Goal: Task Accomplishment & Management: Manage account settings

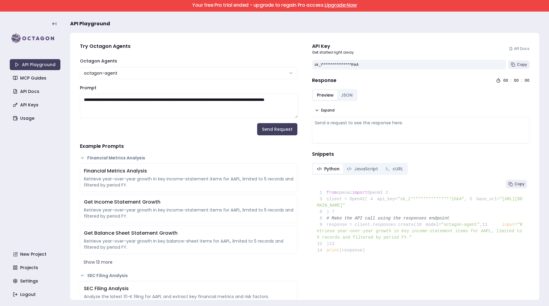
click at [329, 7] on link "Upgrade Now" at bounding box center [341, 5] width 32 height 7
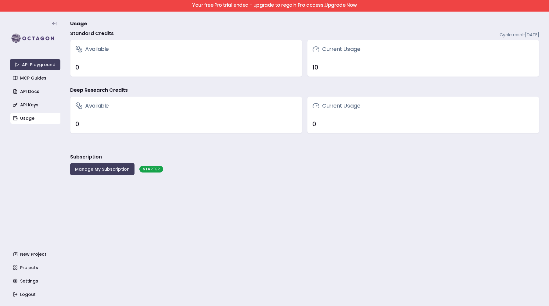
click at [345, 53] on h3 "Current Usage" at bounding box center [336, 49] width 48 height 9
click at [350, 47] on h3 "Current Usage" at bounding box center [336, 49] width 48 height 9
click at [92, 46] on h3 "Available" at bounding box center [92, 49] width 34 height 9
click at [91, 170] on button "Manage My Subscription" at bounding box center [102, 169] width 64 height 12
click at [41, 80] on link "MCP Guides" at bounding box center [35, 78] width 51 height 11
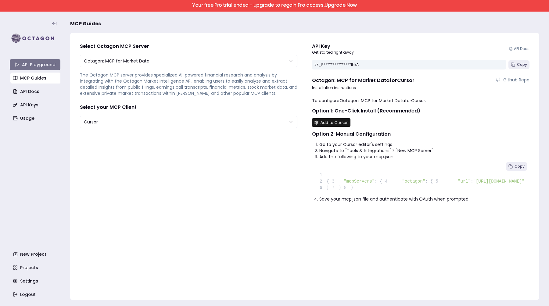
click at [43, 68] on link "API Playground" at bounding box center [35, 64] width 51 height 11
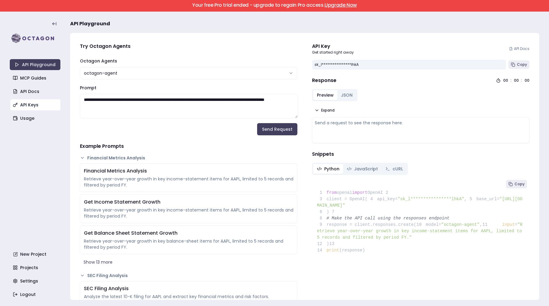
click at [47, 109] on link "API Keys" at bounding box center [35, 104] width 51 height 11
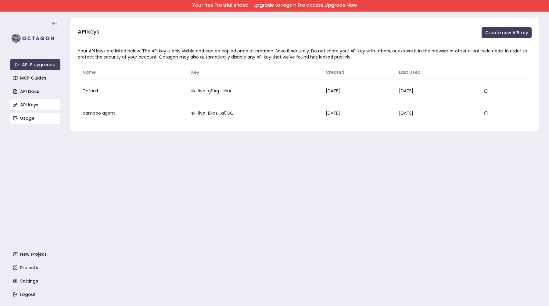
click at [34, 121] on link "Usage" at bounding box center [35, 118] width 51 height 11
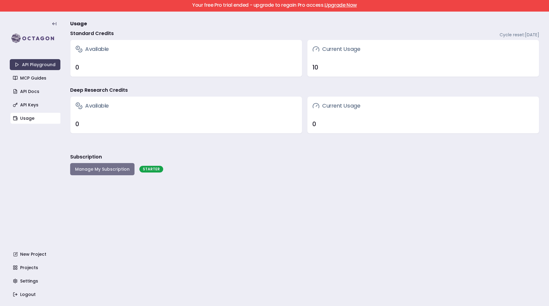
click at [125, 173] on button "Manage My Subscription" at bounding box center [102, 169] width 64 height 12
